Goal: Task Accomplishment & Management: Manage account settings

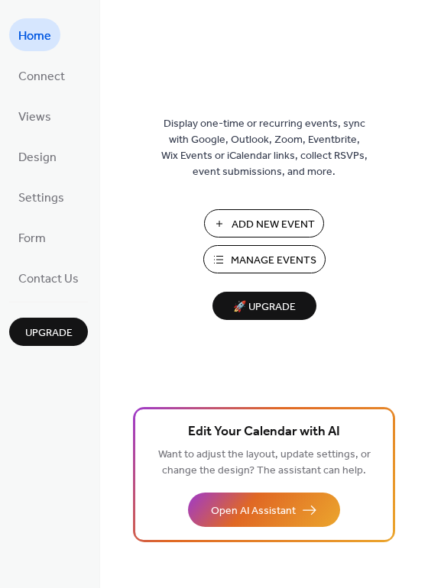
click at [285, 262] on span "Manage Events" at bounding box center [274, 261] width 86 height 16
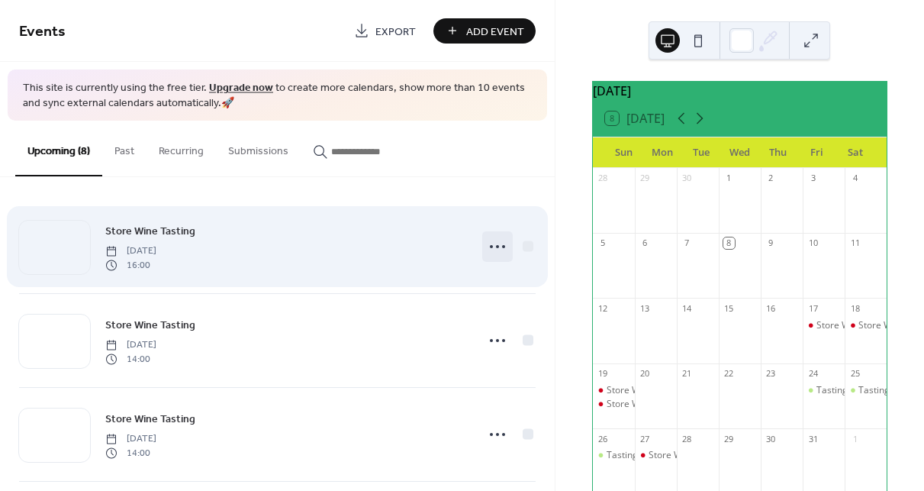
click at [489, 248] on icon at bounding box center [498, 246] width 24 height 24
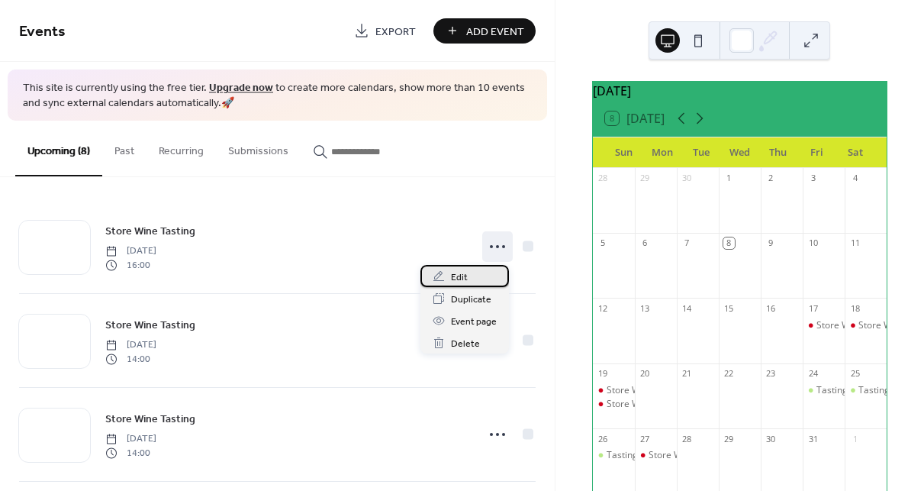
click at [474, 273] on div "Edit" at bounding box center [465, 276] width 89 height 22
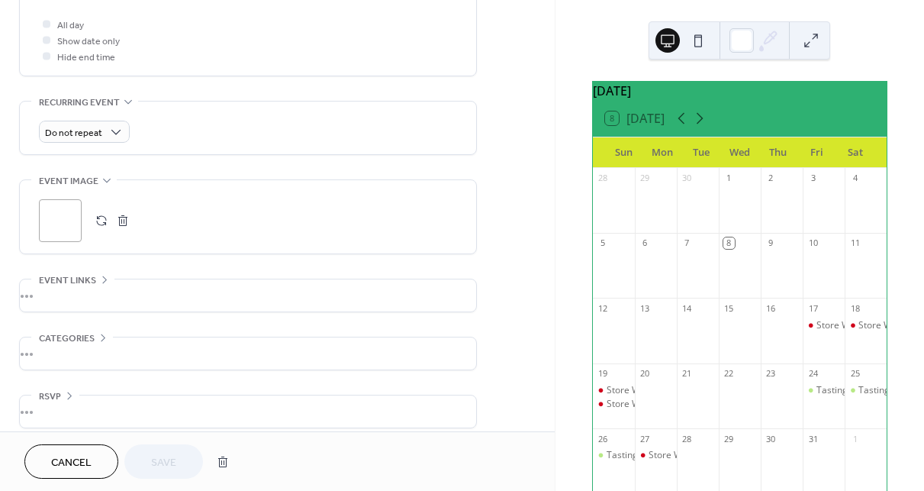
scroll to position [588, 0]
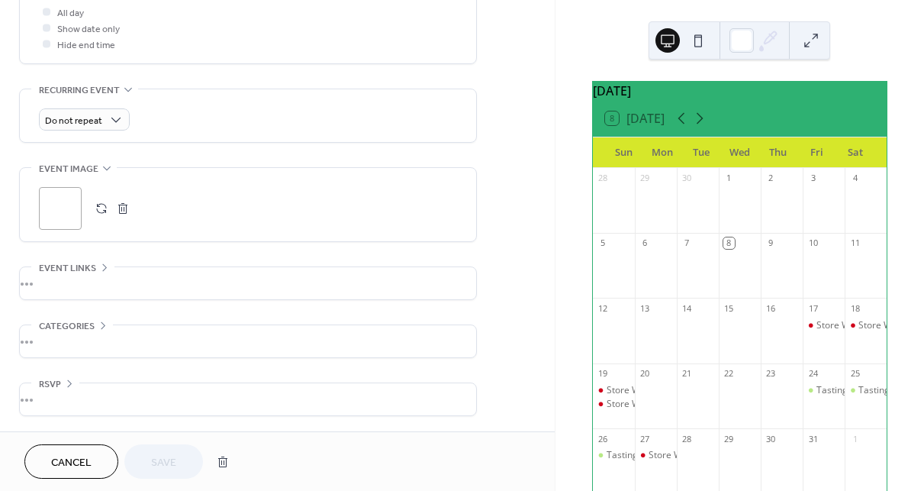
click at [140, 276] on div "•••" at bounding box center [248, 283] width 457 height 32
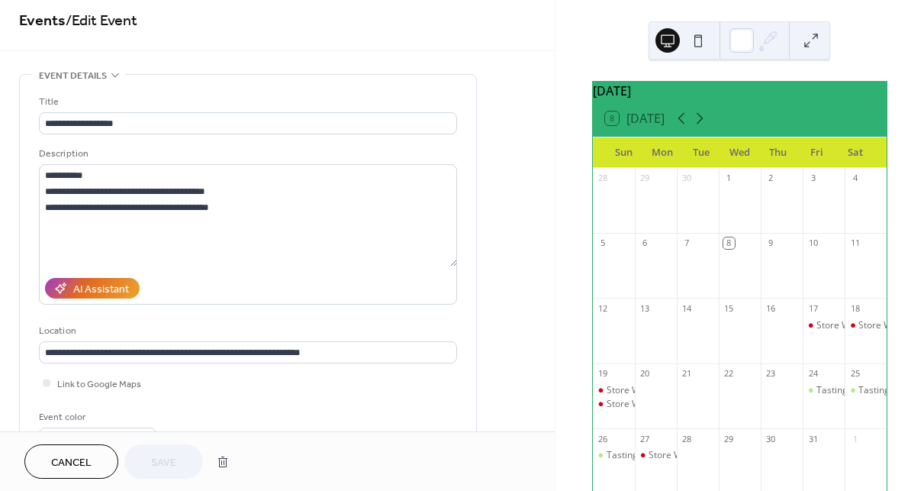
scroll to position [0, 0]
